Goal: Information Seeking & Learning: Learn about a topic

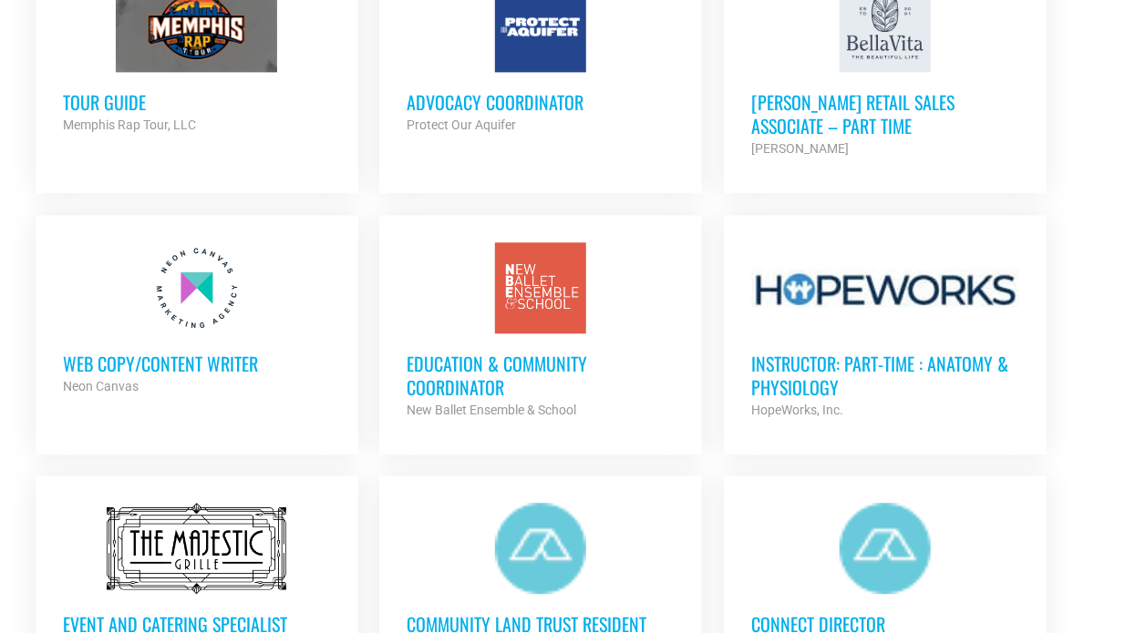
scroll to position [1732, 0]
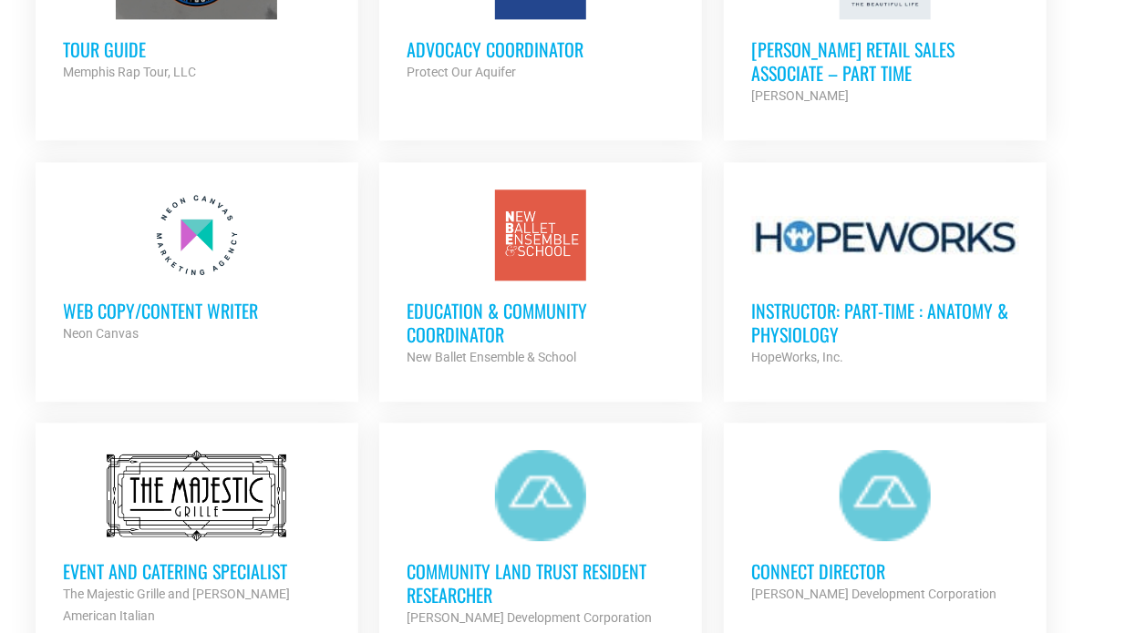
click at [248, 243] on div at bounding box center [197, 235] width 268 height 91
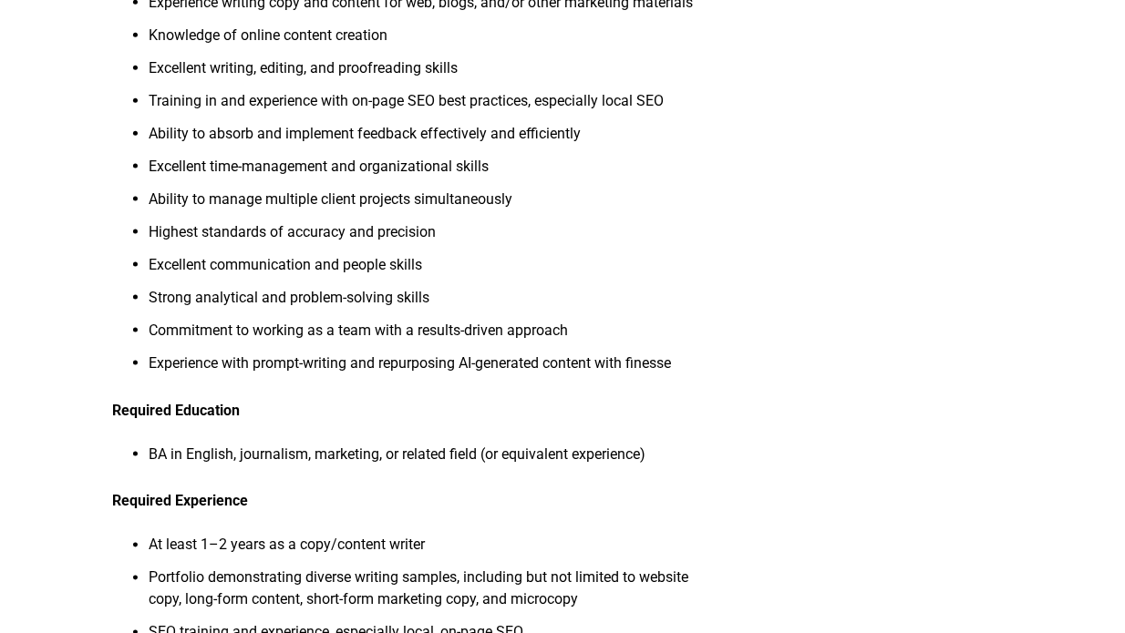
scroll to position [911, 0]
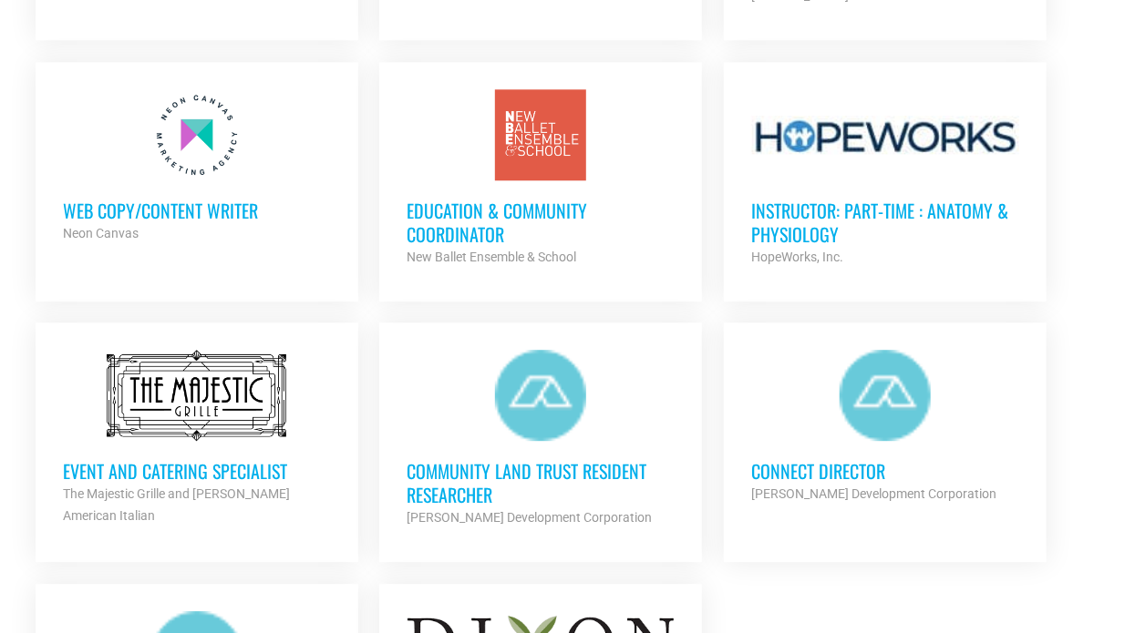
scroll to position [2096, 0]
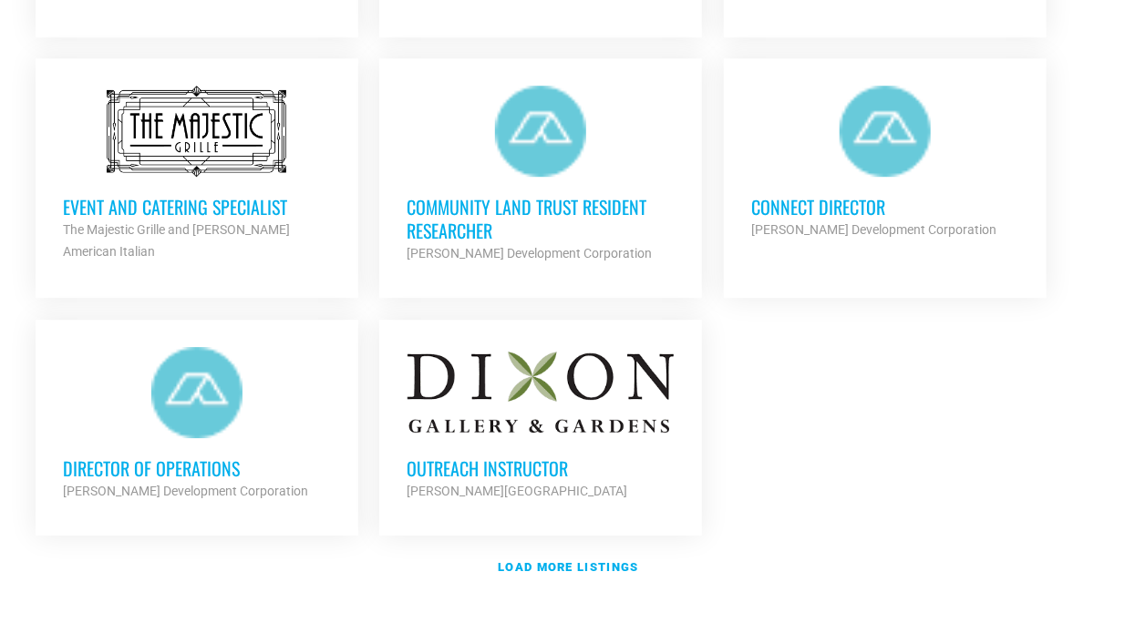
click at [531, 470] on h3 "Outreach Instructor" at bounding box center [541, 469] width 268 height 24
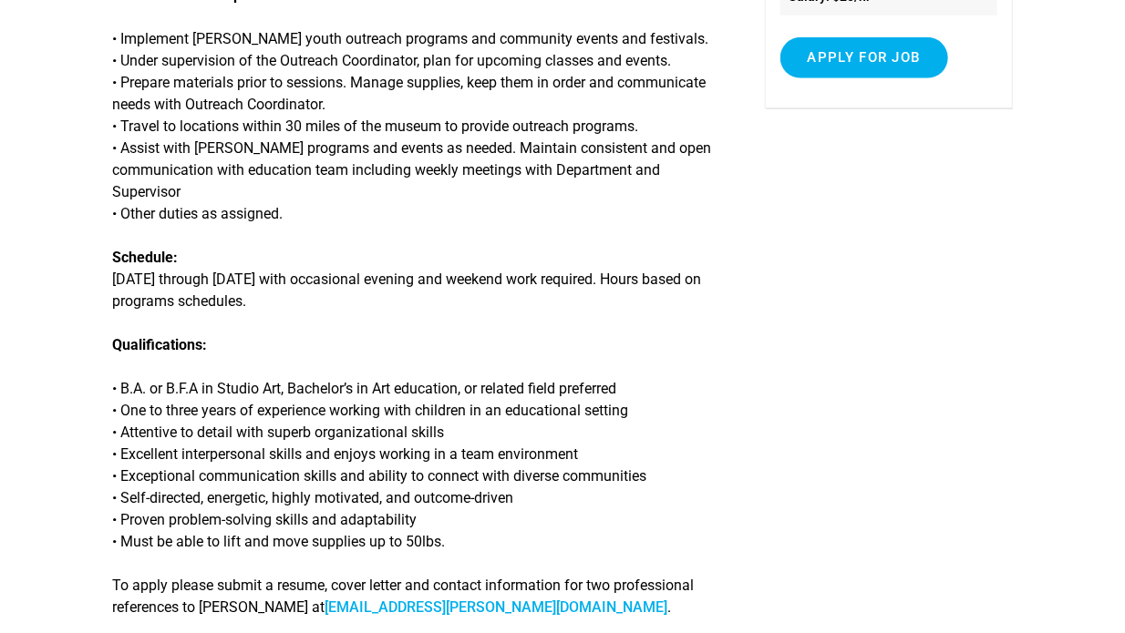
scroll to position [456, 0]
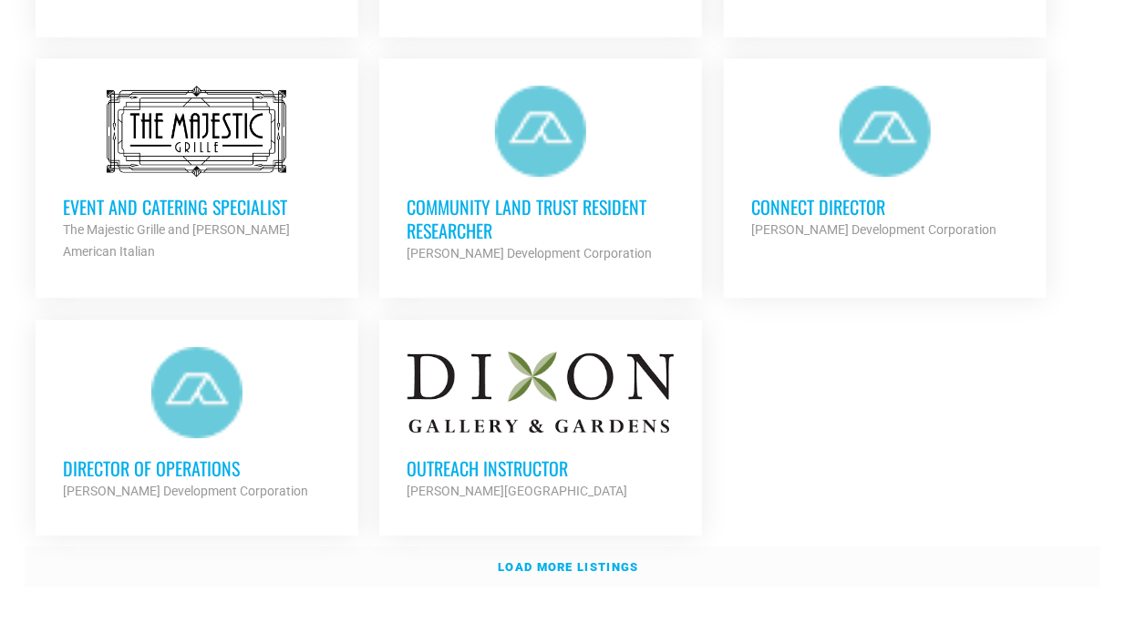
click at [613, 561] on strong "Load more listings" at bounding box center [568, 568] width 140 height 14
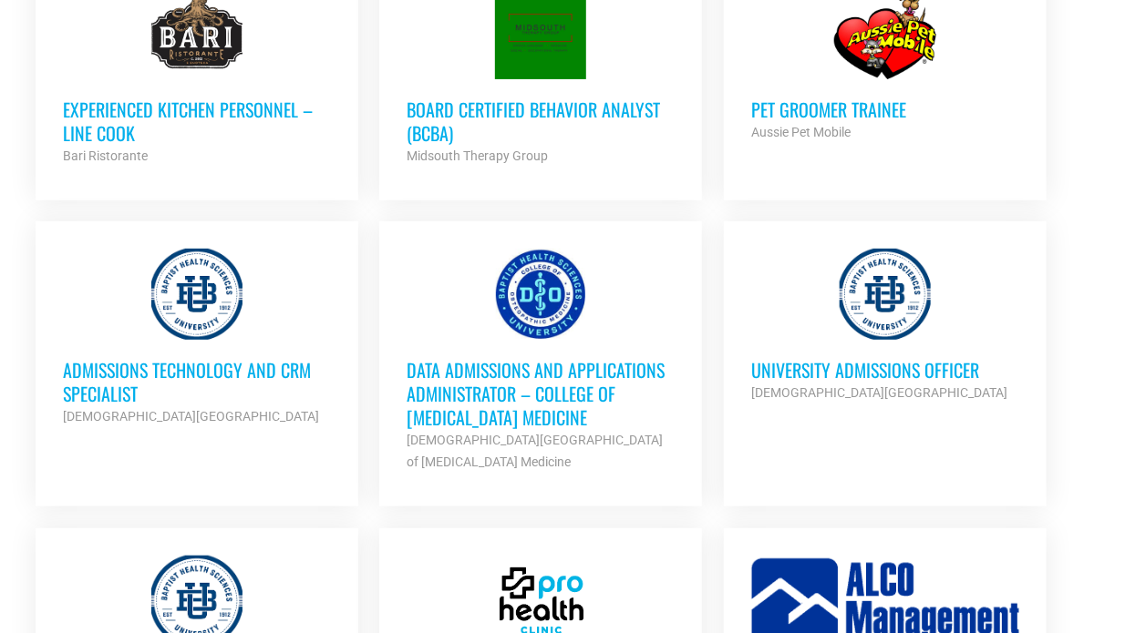
scroll to position [3190, 0]
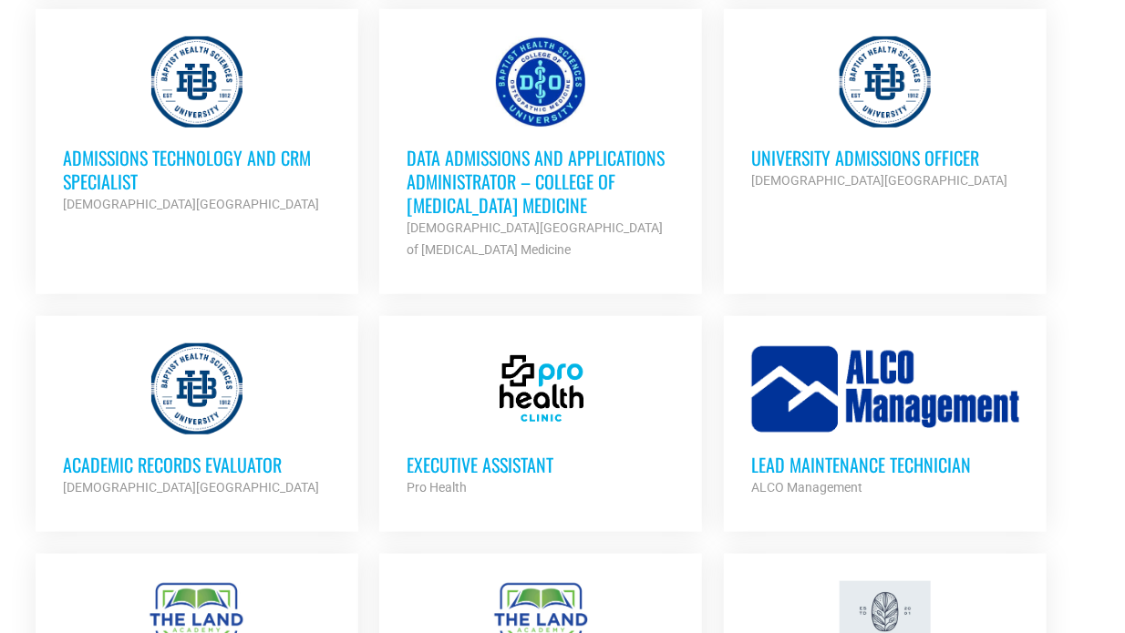
click at [860, 149] on h3 "University Admissions Officer" at bounding box center [885, 158] width 268 height 24
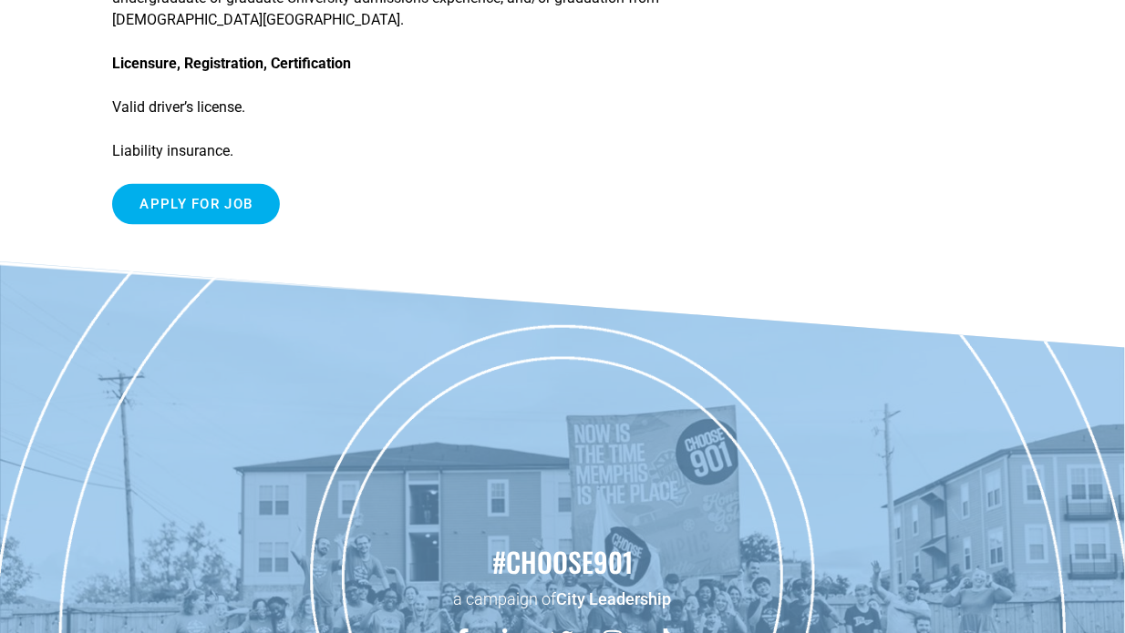
scroll to position [820, 0]
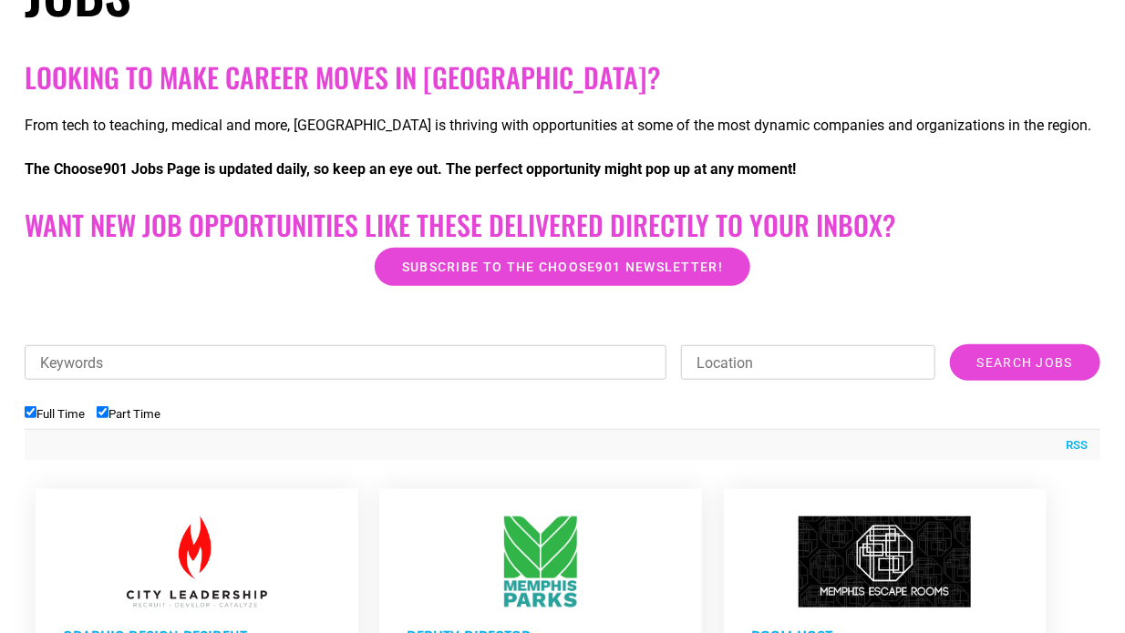
scroll to position [547, 0]
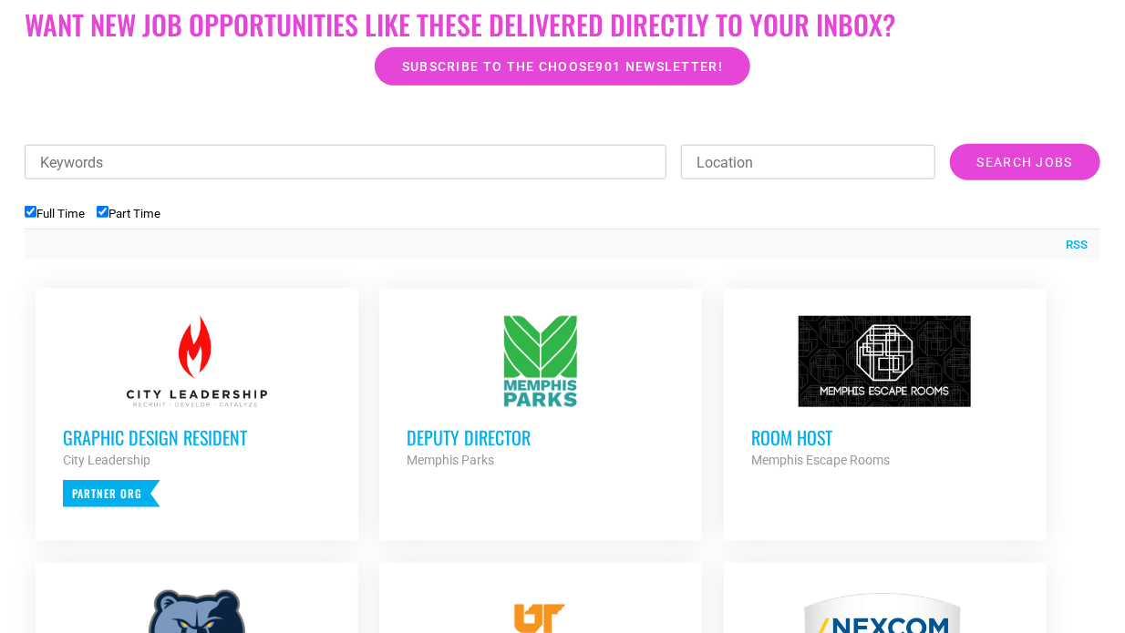
click at [272, 167] on input "Keywords" at bounding box center [346, 162] width 642 height 35
type input "education"
click at [950, 144] on input "Search Jobs" at bounding box center [1025, 162] width 150 height 36
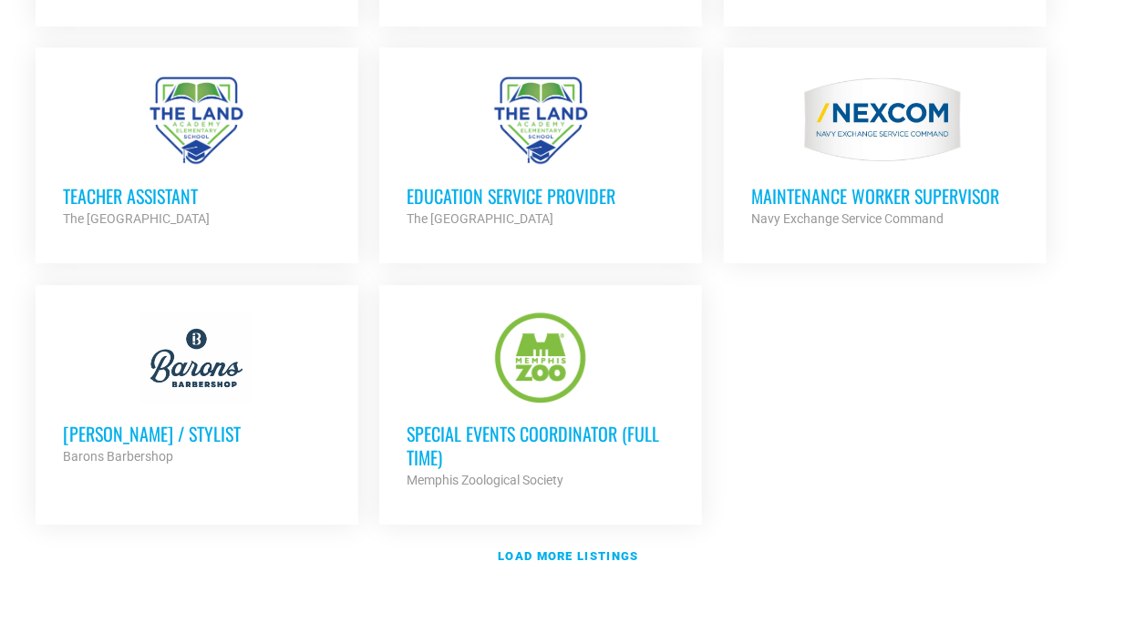
scroll to position [2279, 0]
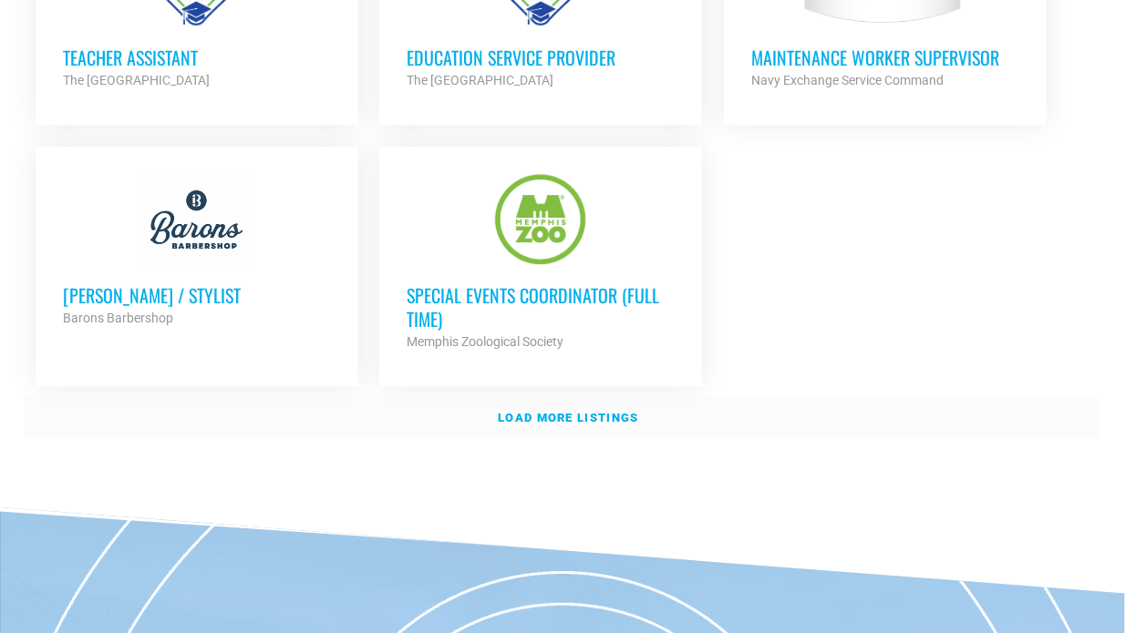
click at [564, 411] on strong "Load more listings" at bounding box center [568, 418] width 140 height 14
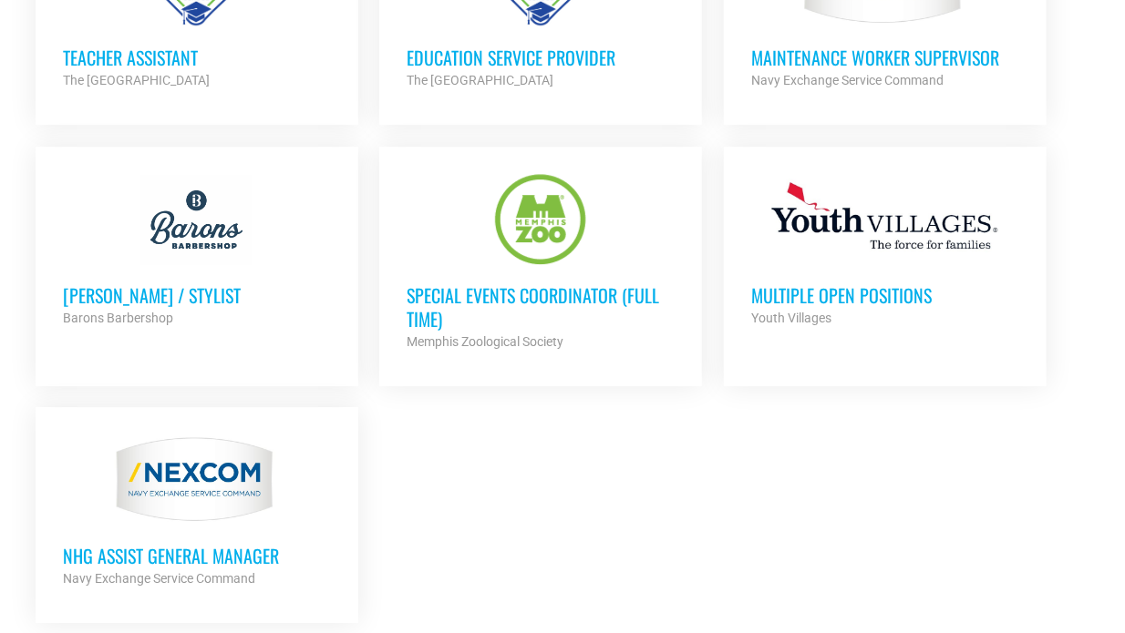
click at [882, 284] on h3 "Multiple Open Positions" at bounding box center [885, 295] width 268 height 24
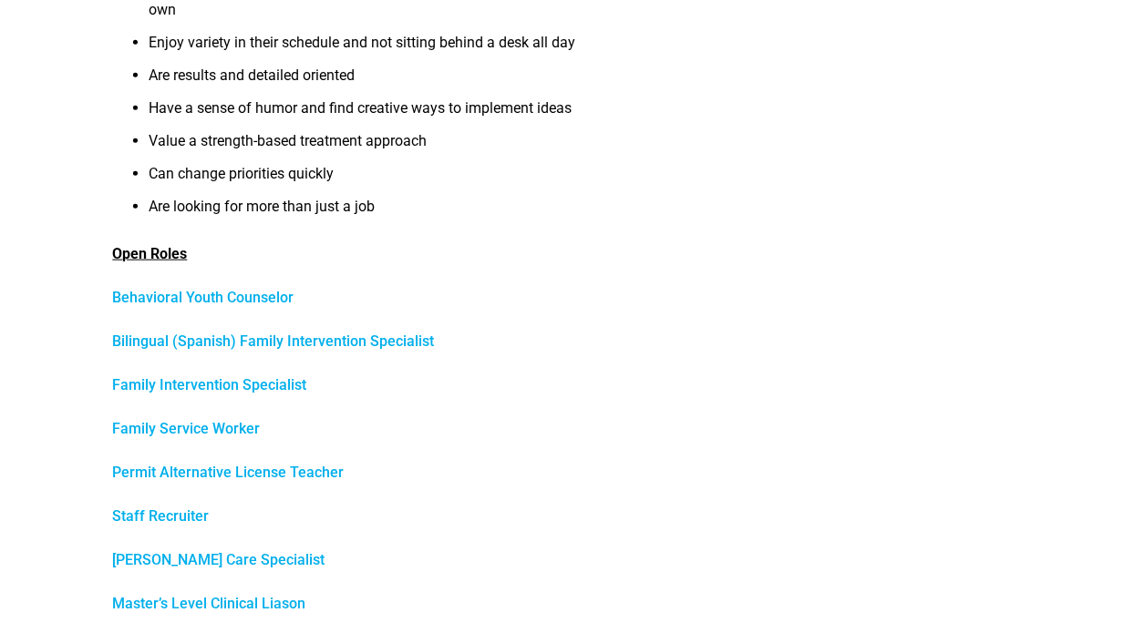
scroll to position [911, 0]
